Goal: Task Accomplishment & Management: Use online tool/utility

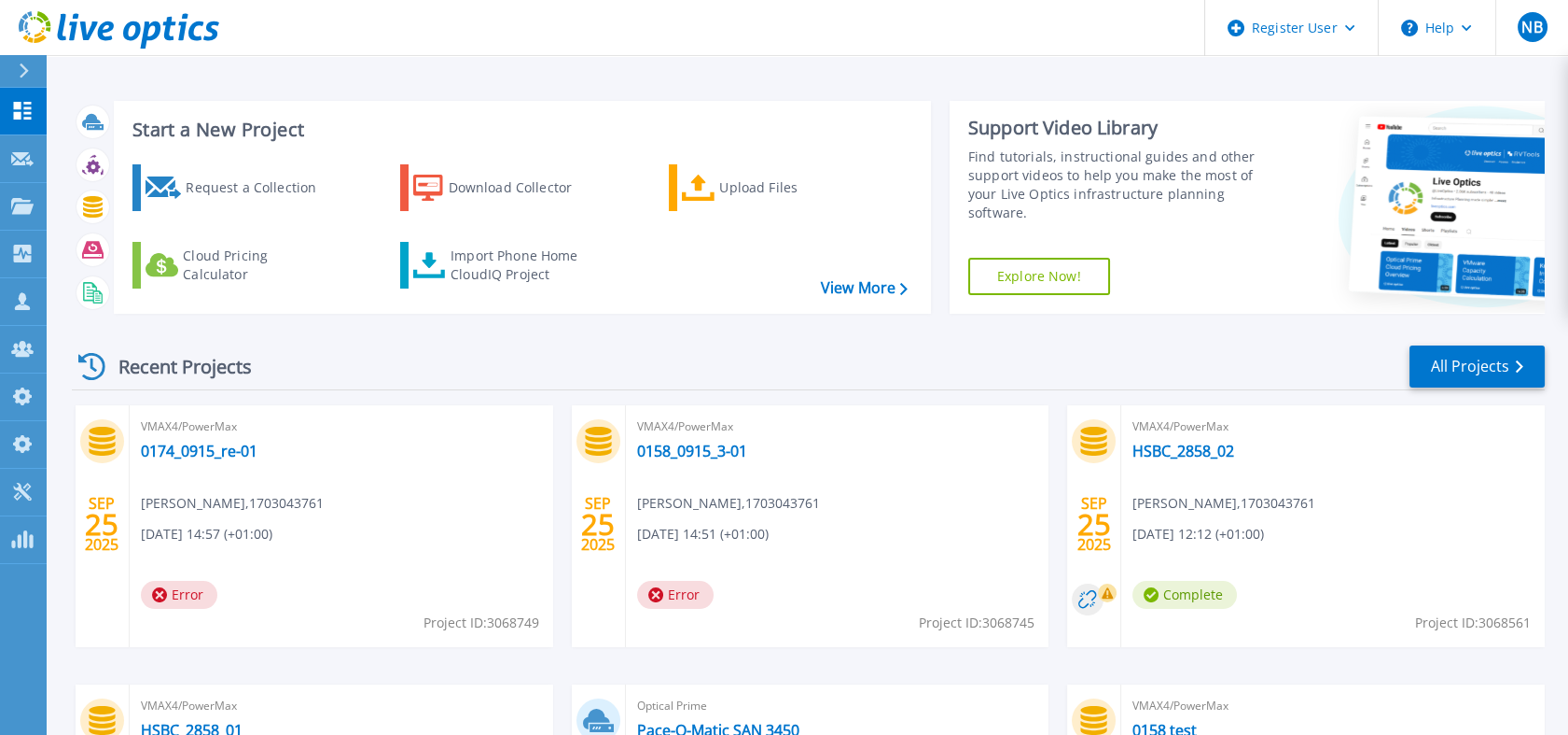
click at [215, 14] on icon at bounding box center [118, 31] width 200 height 38
click at [469, 250] on div "Import Phone Home CloudIQ Project" at bounding box center [523, 264] width 146 height 37
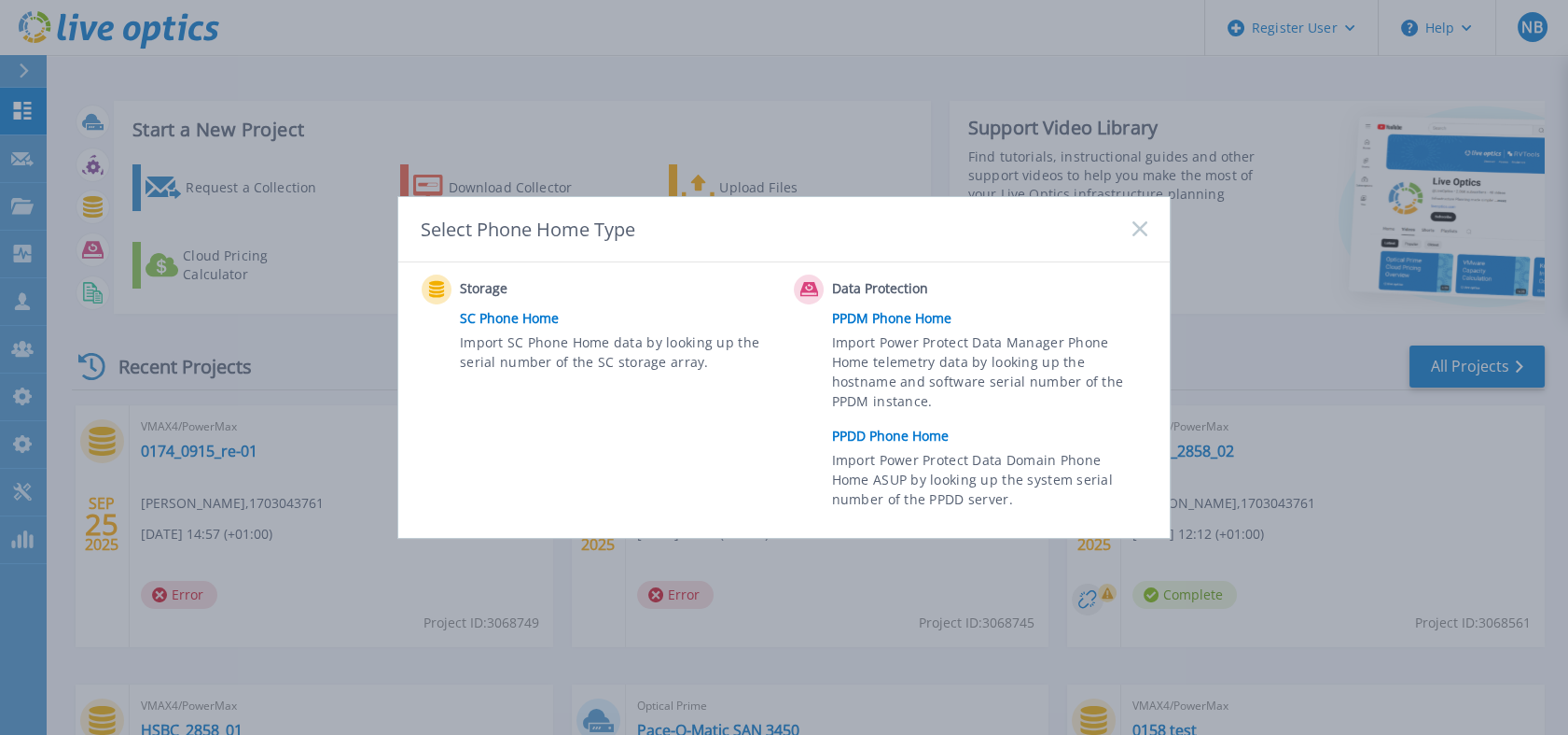
click at [878, 426] on link "PPDD Phone Home" at bounding box center [994, 435] width 325 height 28
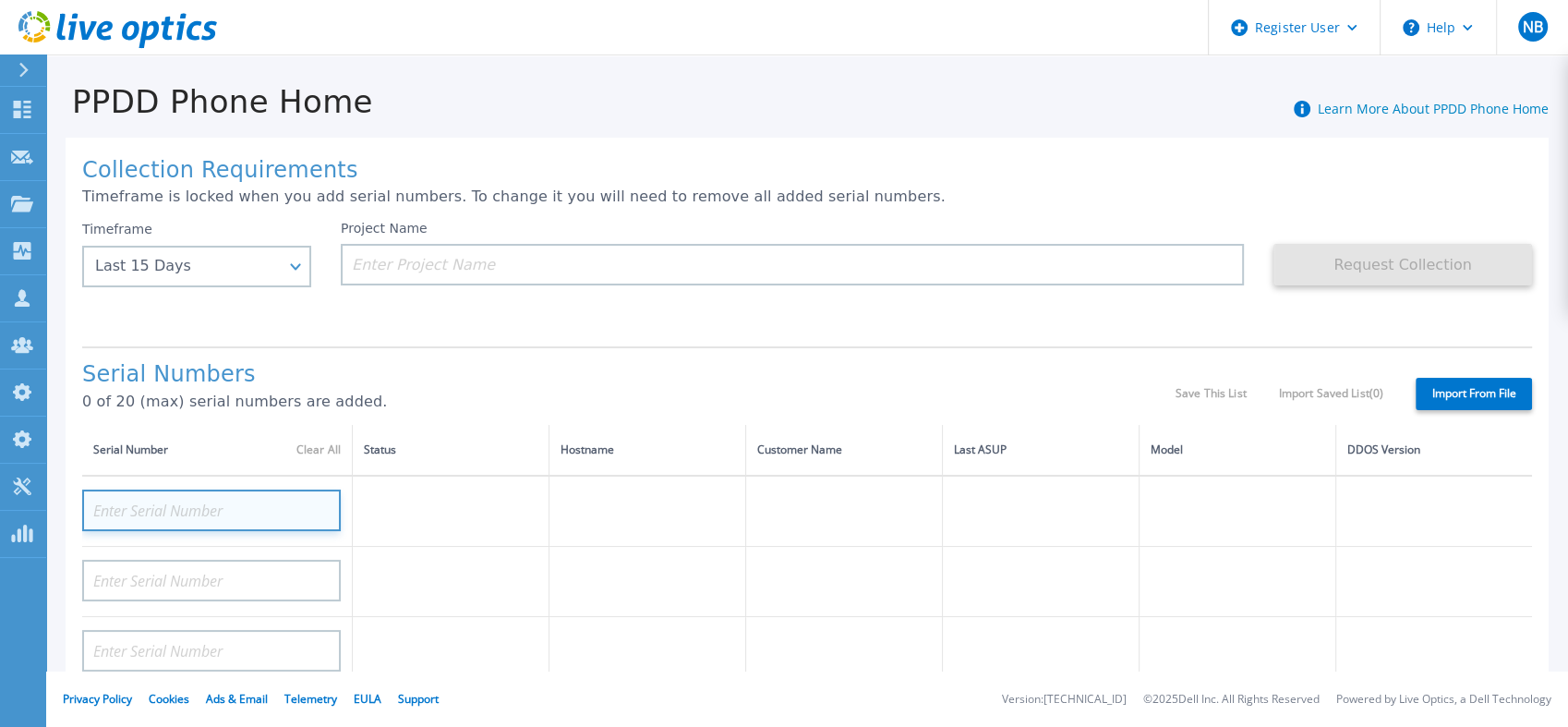
click at [195, 504] on input at bounding box center [211, 510] width 259 height 42
paste input "CKM01204906858"
type input "CKM01204906858"
click at [178, 508] on input at bounding box center [211, 510] width 259 height 42
paste input "CKM01204906858"
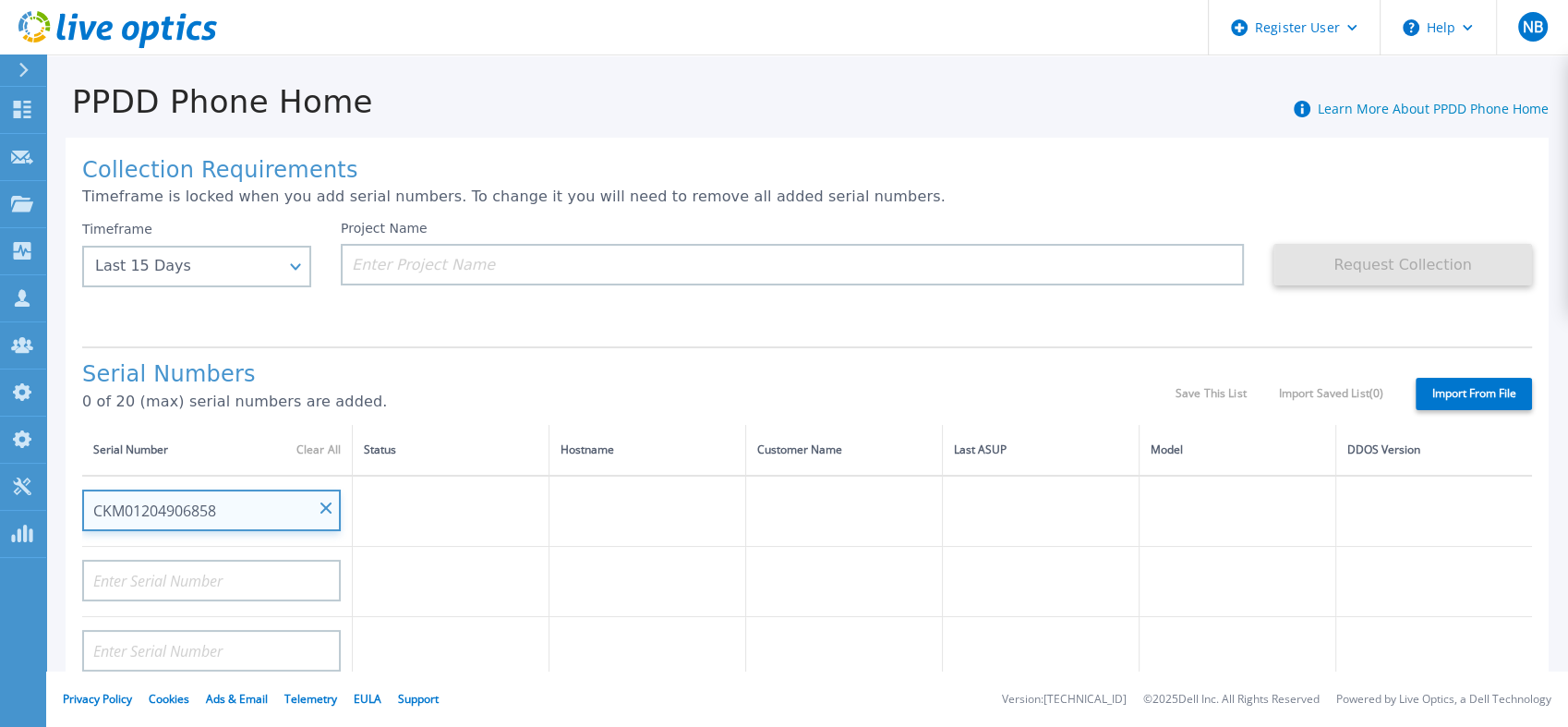
type input "CKM01204906858"
paste input "CNIVC0008L0019"
type input "CNIVC0008L0019"
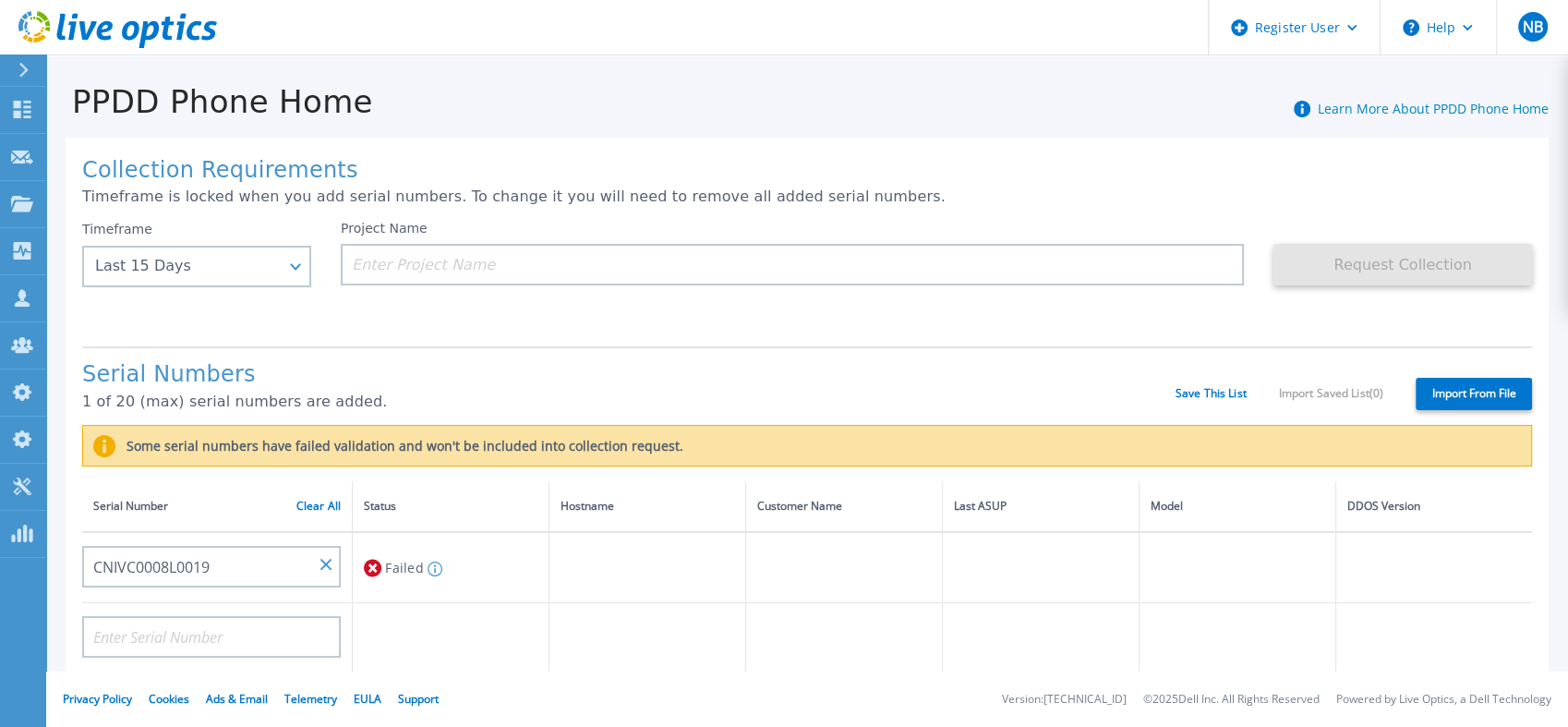
click at [463, 296] on div "Project Name" at bounding box center [807, 276] width 933 height 111
click at [220, 646] on input at bounding box center [211, 637] width 259 height 42
paste input "CKM01204906858"
type input "CKM01204906858"
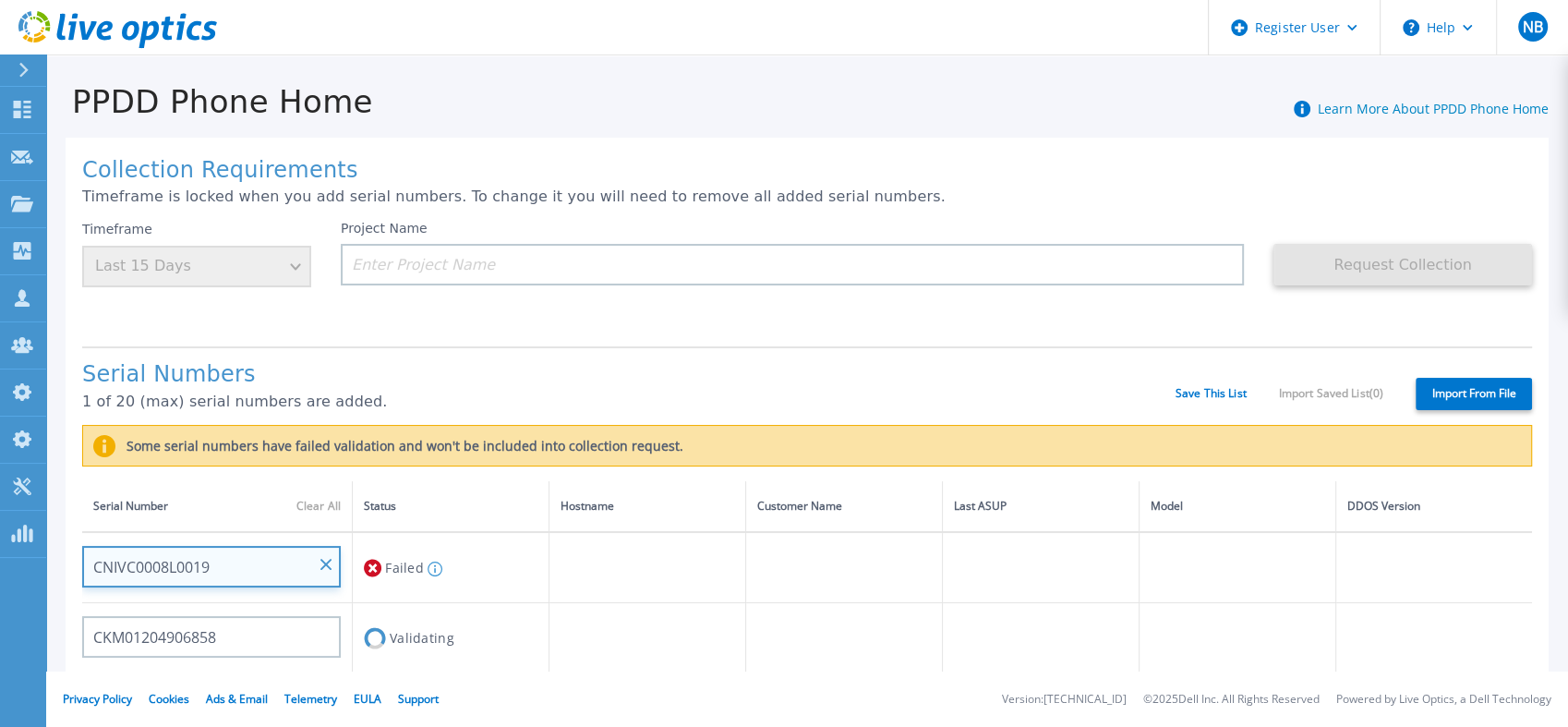
click at [242, 570] on input "CNIVC0008L0019" at bounding box center [211, 567] width 259 height 42
click at [219, 557] on input "CNIVC0008L0019" at bounding box center [211, 567] width 259 height 42
